Goal: Transaction & Acquisition: Purchase product/service

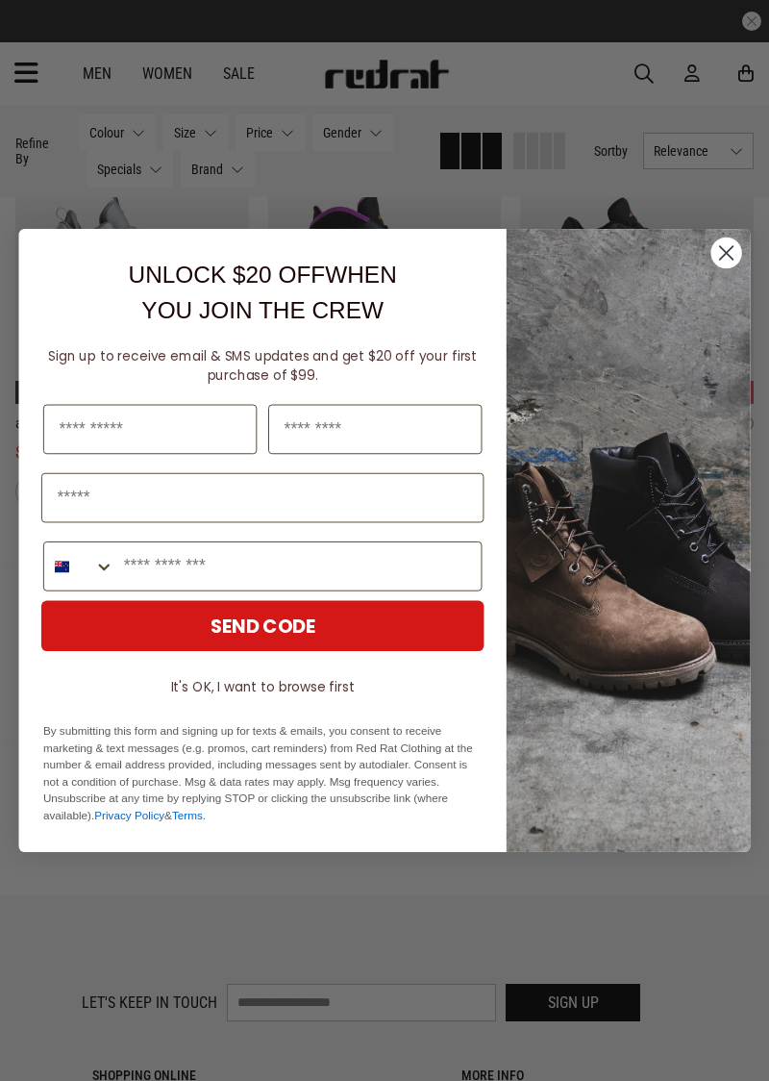
scroll to position [3693, 0]
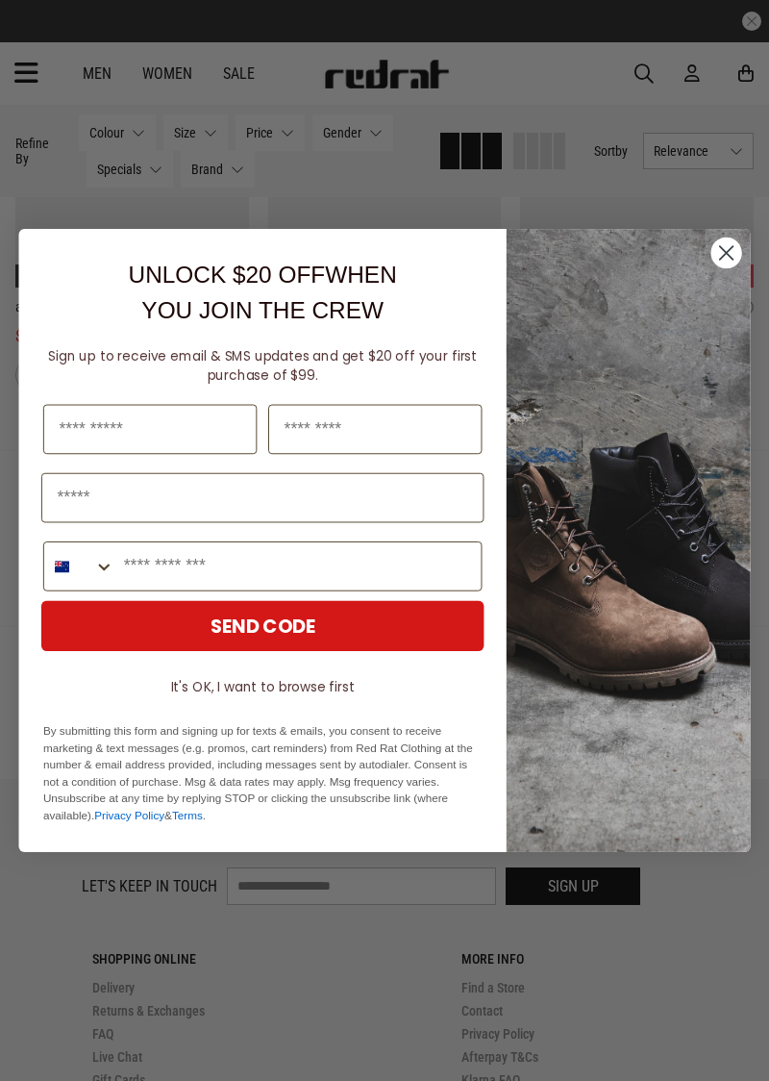
click at [711, 269] on icon "Close dialog" at bounding box center [727, 253] width 33 height 33
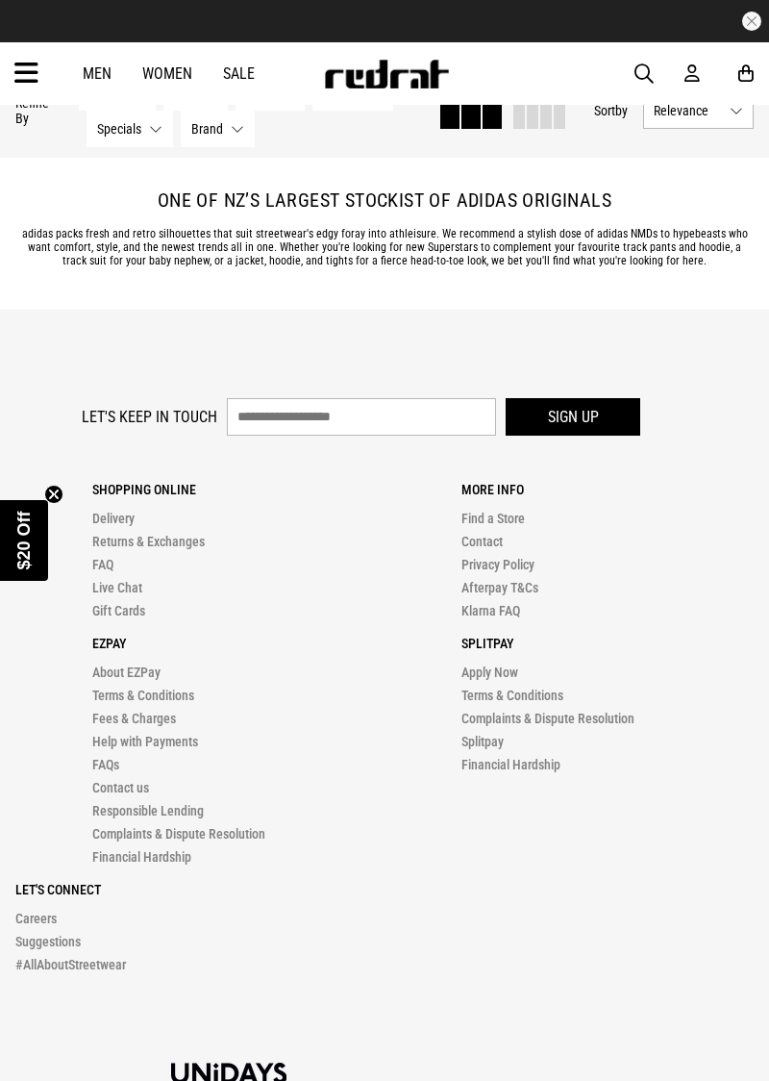
scroll to position [4164, 0]
click at [492, 514] on link "Find a Store" at bounding box center [493, 517] width 63 height 15
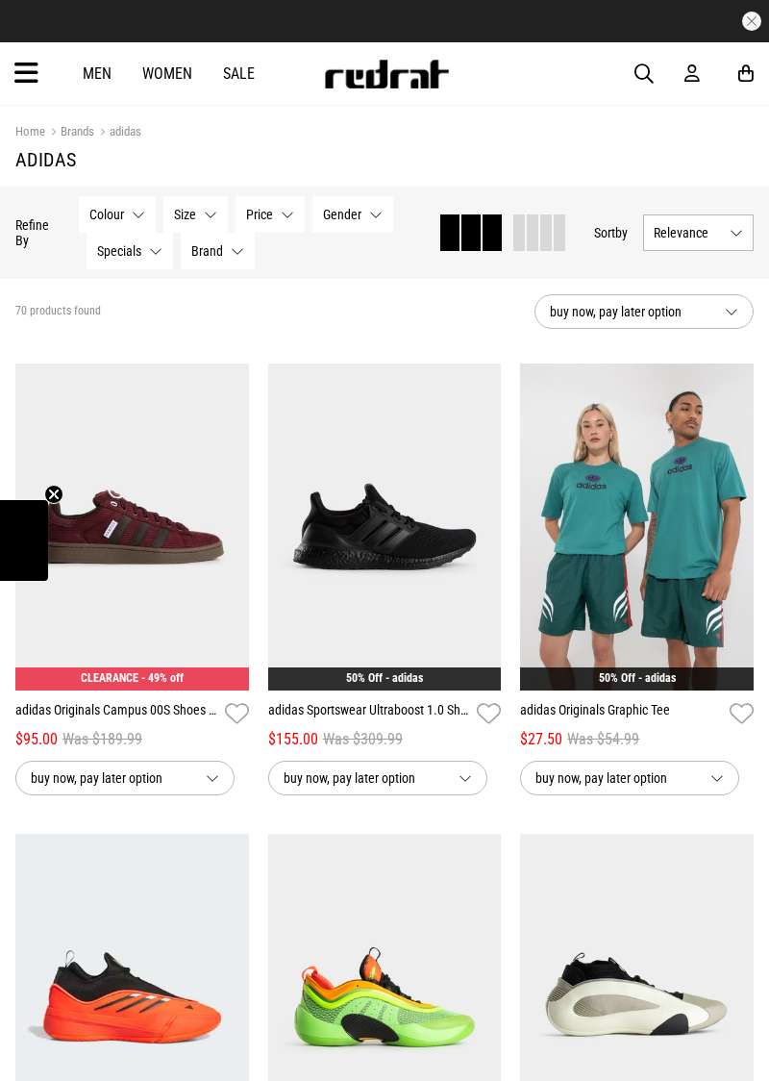
click at [175, 73] on link "Women" at bounding box center [167, 73] width 50 height 18
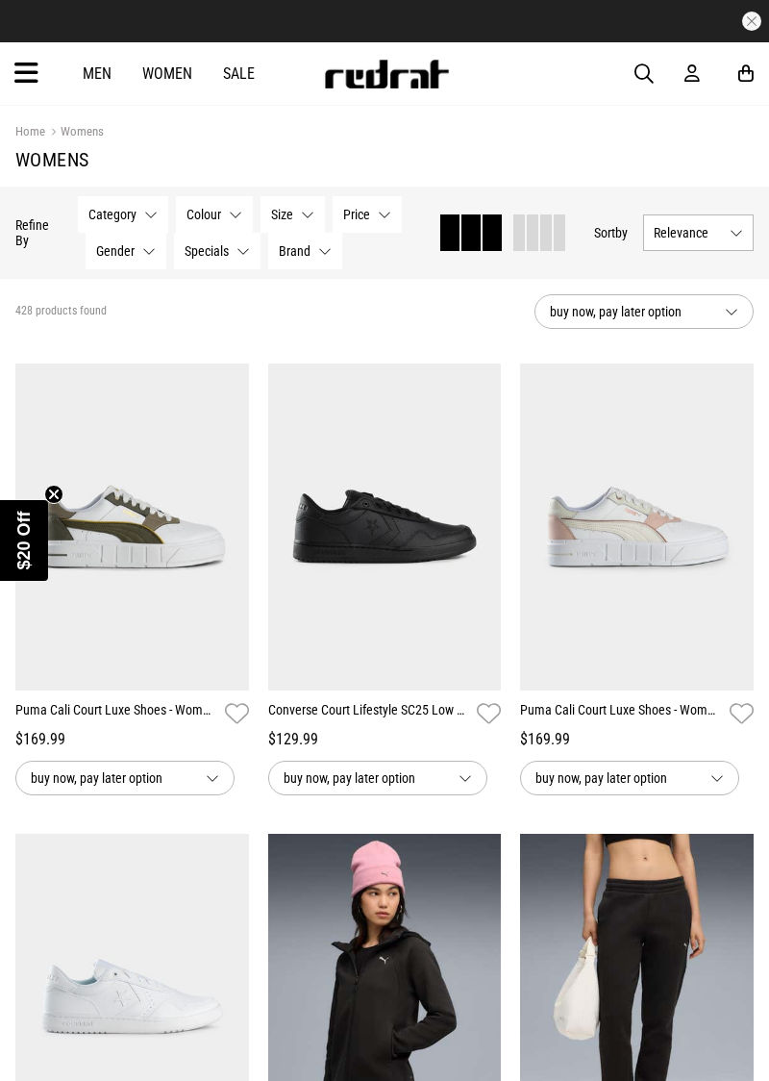
click at [322, 250] on button "Brand None selected" at bounding box center [305, 251] width 74 height 37
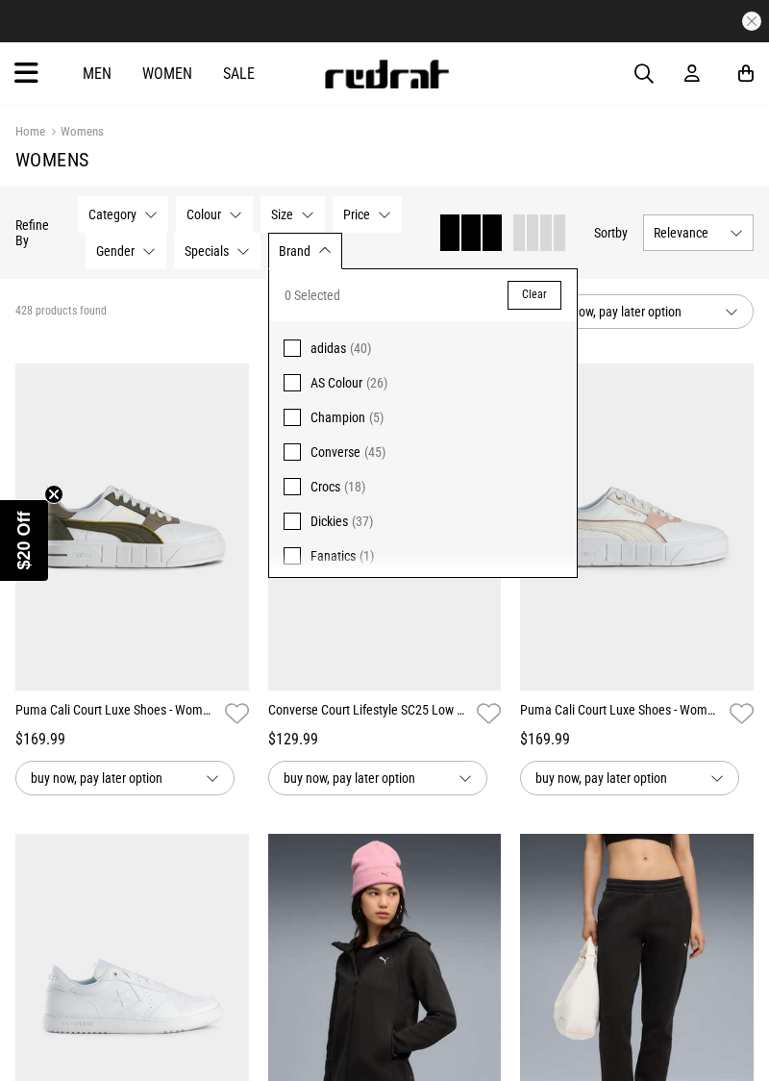
click at [290, 342] on span at bounding box center [292, 348] width 17 height 17
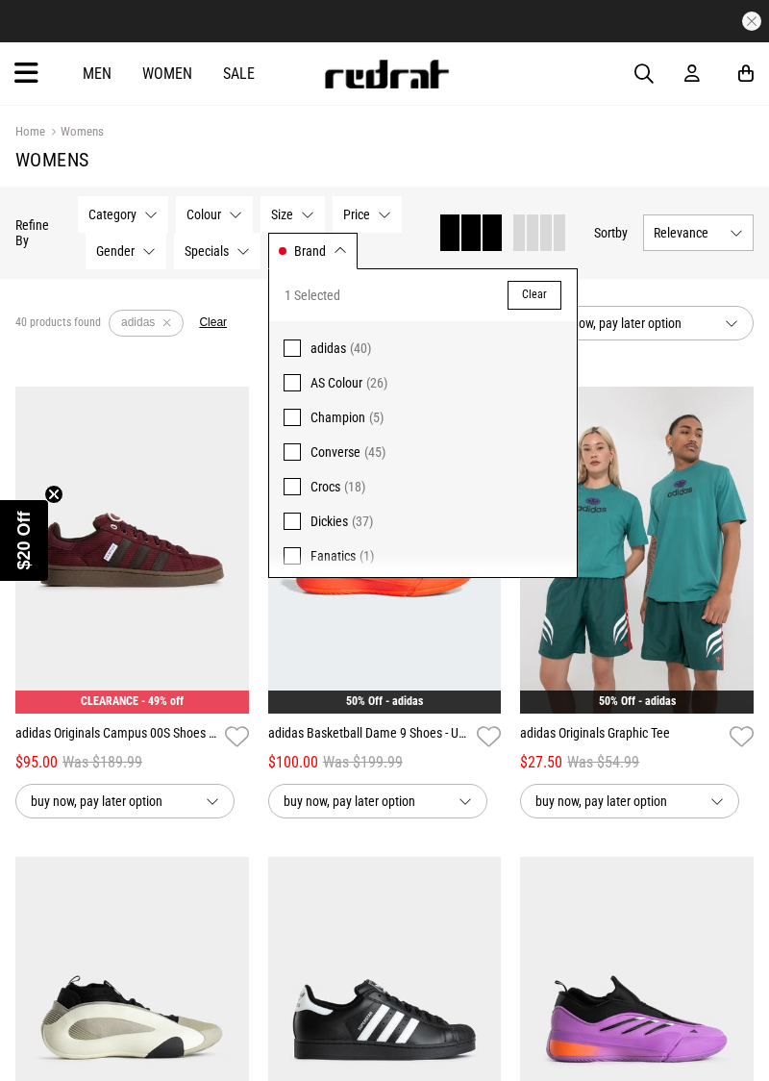
click at [154, 210] on button "Category None selected" at bounding box center [123, 214] width 90 height 37
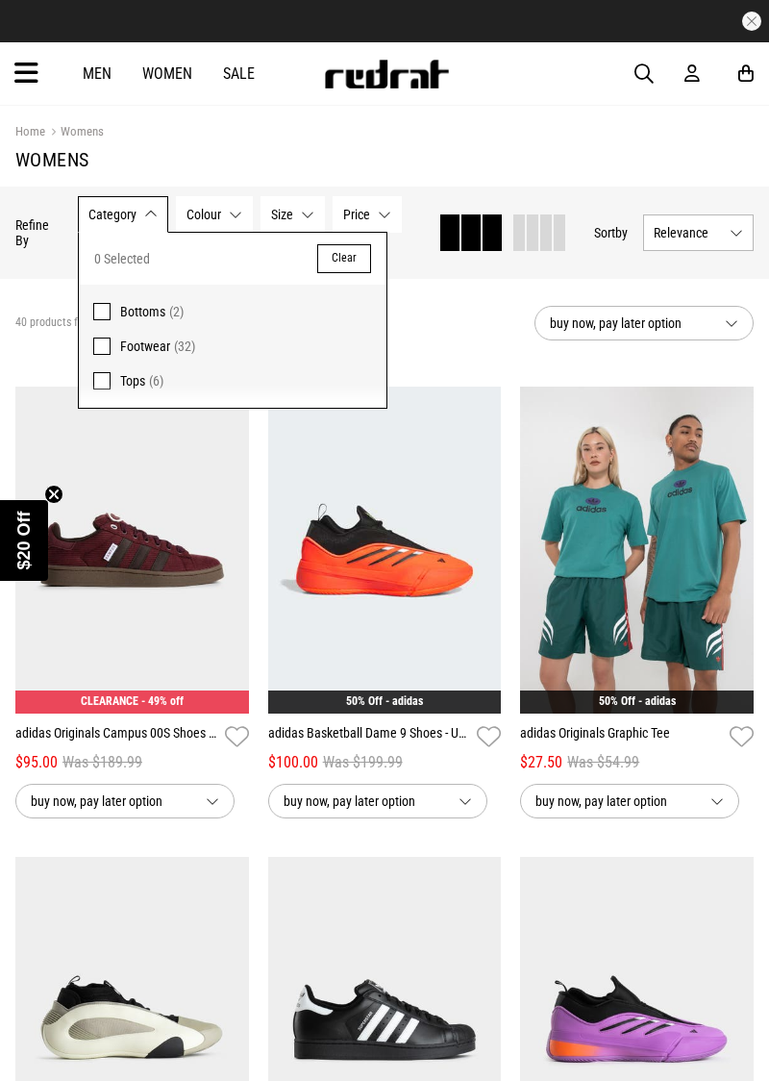
click at [106, 342] on span at bounding box center [101, 346] width 17 height 17
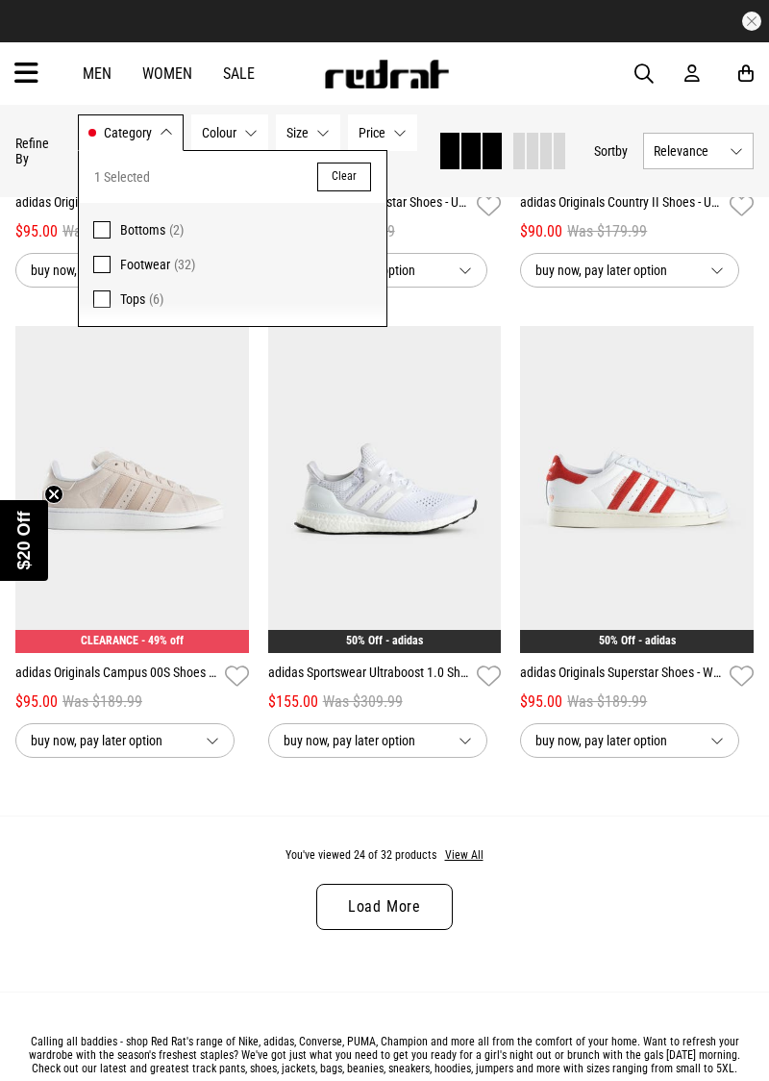
scroll to position [3349, 0]
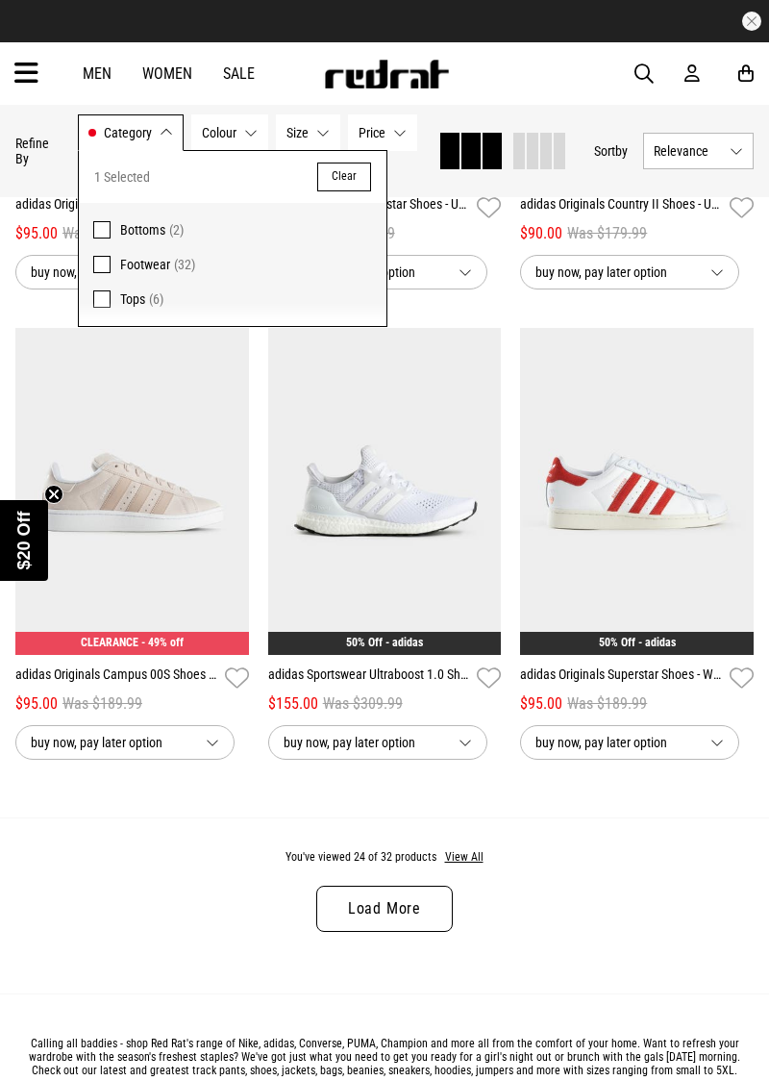
click at [378, 906] on link "Load More" at bounding box center [384, 909] width 137 height 46
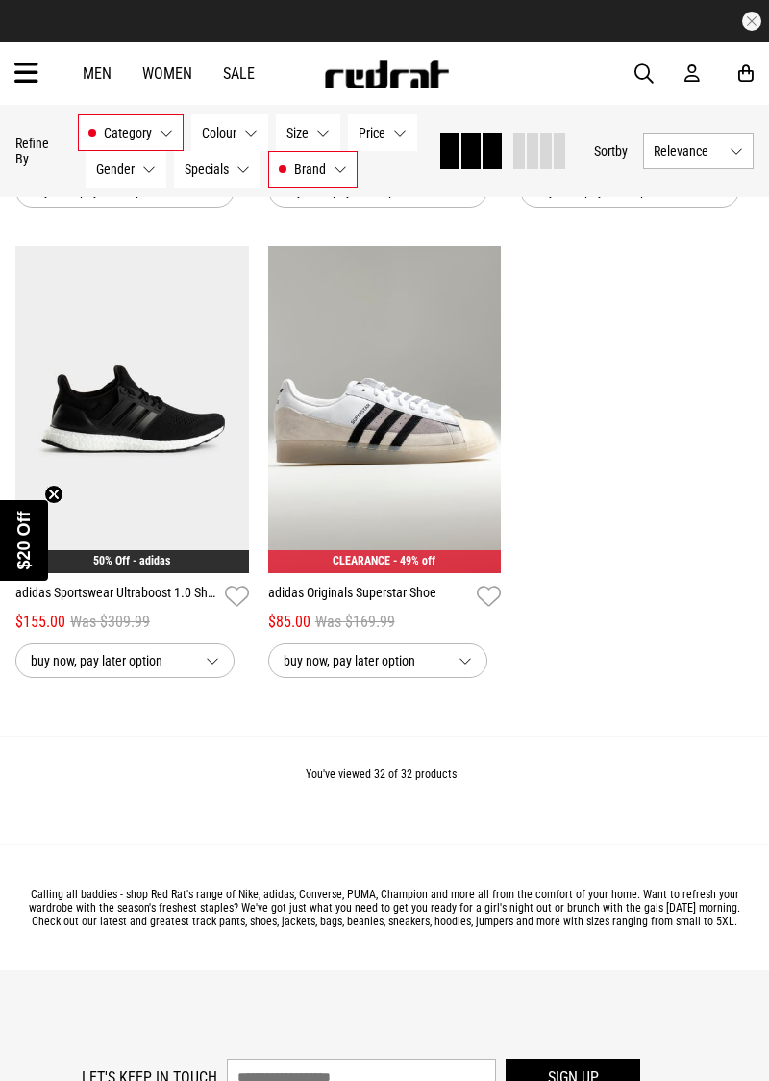
scroll to position [4922, 0]
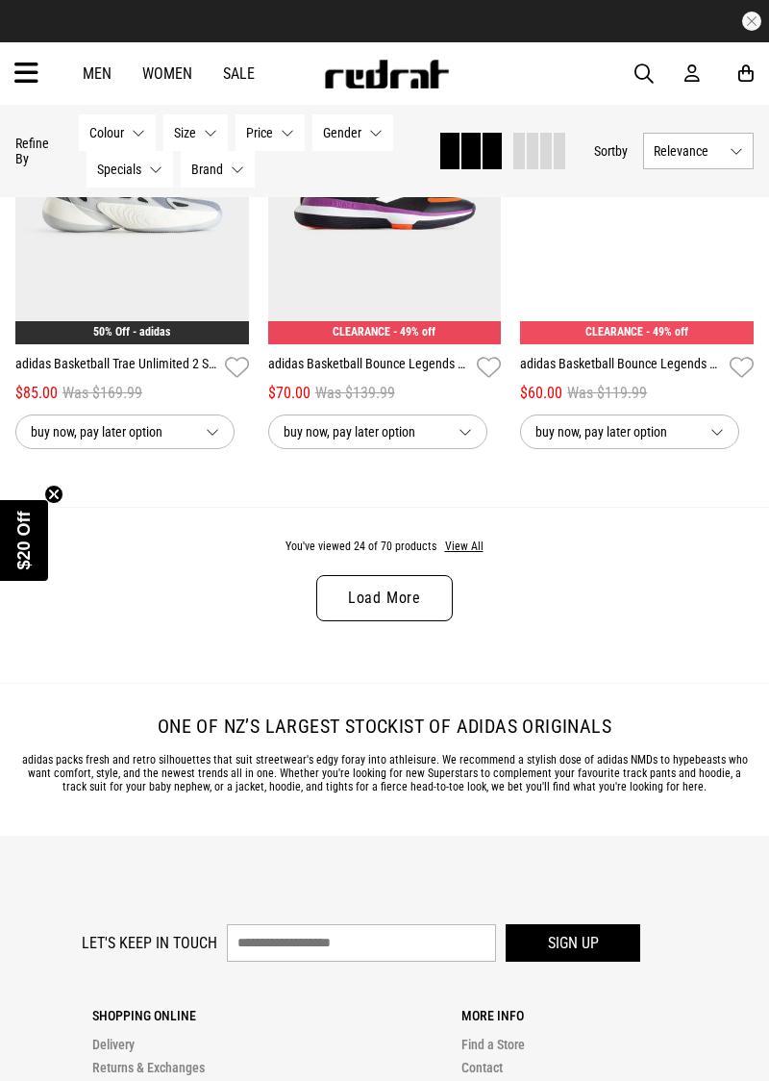
scroll to position [3641, 0]
